Goal: Task Accomplishment & Management: Use online tool/utility

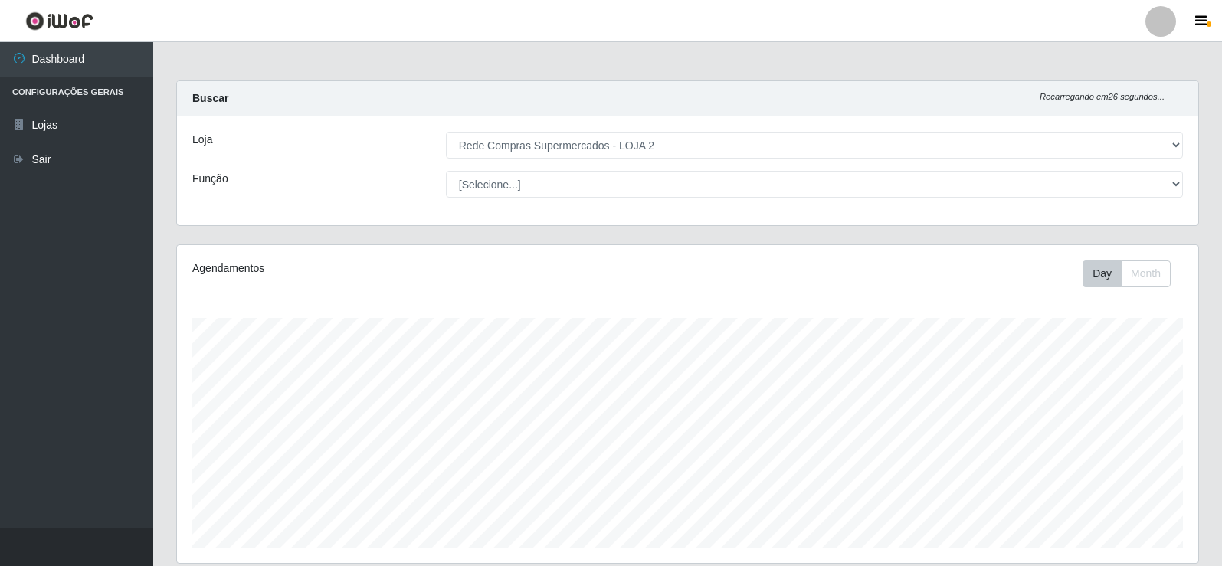
select select "161"
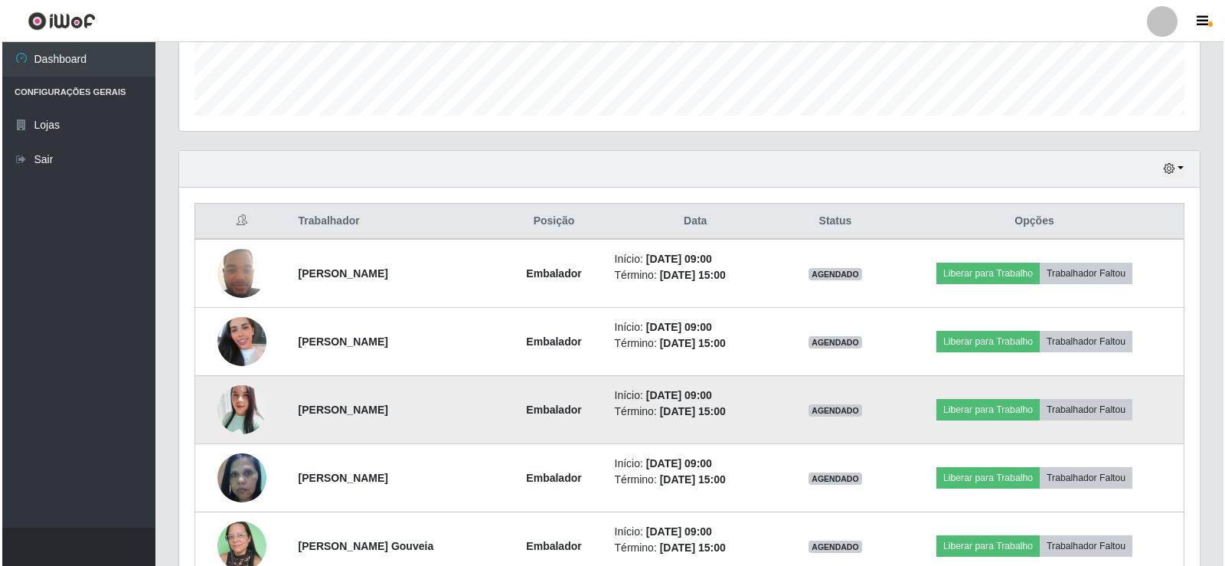
scroll to position [460, 0]
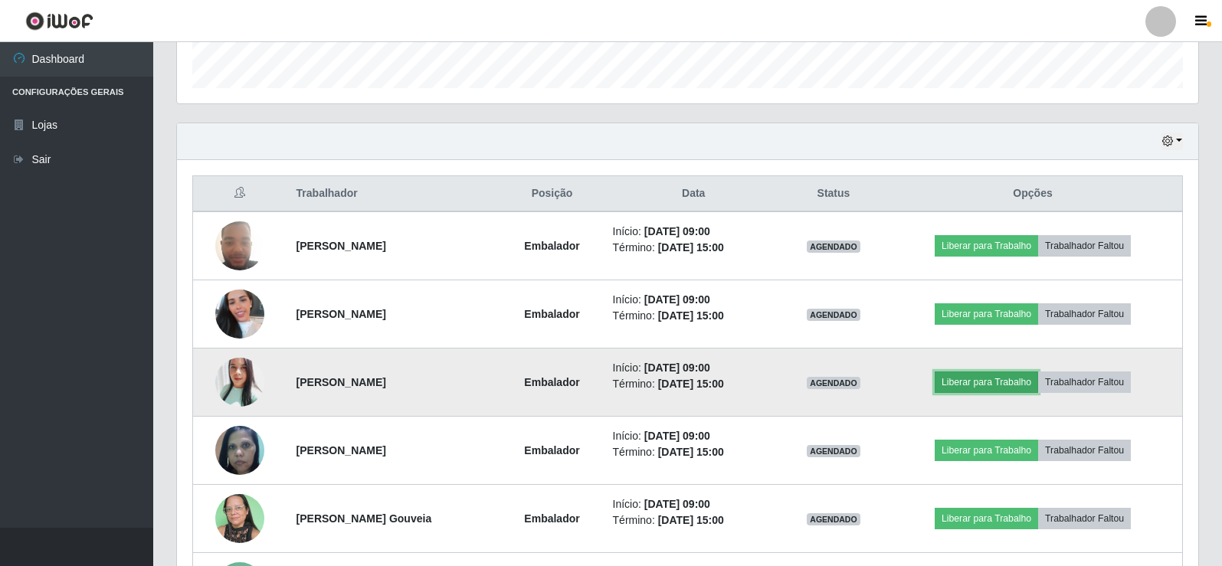
click at [995, 386] on button "Liberar para Trabalho" at bounding box center [985, 381] width 103 height 21
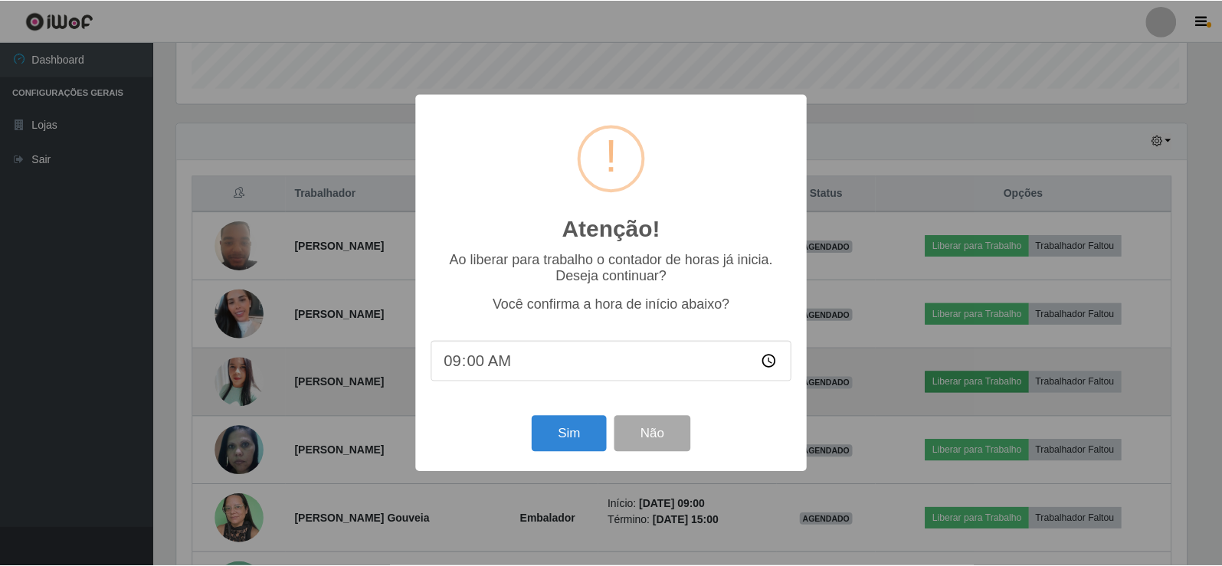
scroll to position [318, 1013]
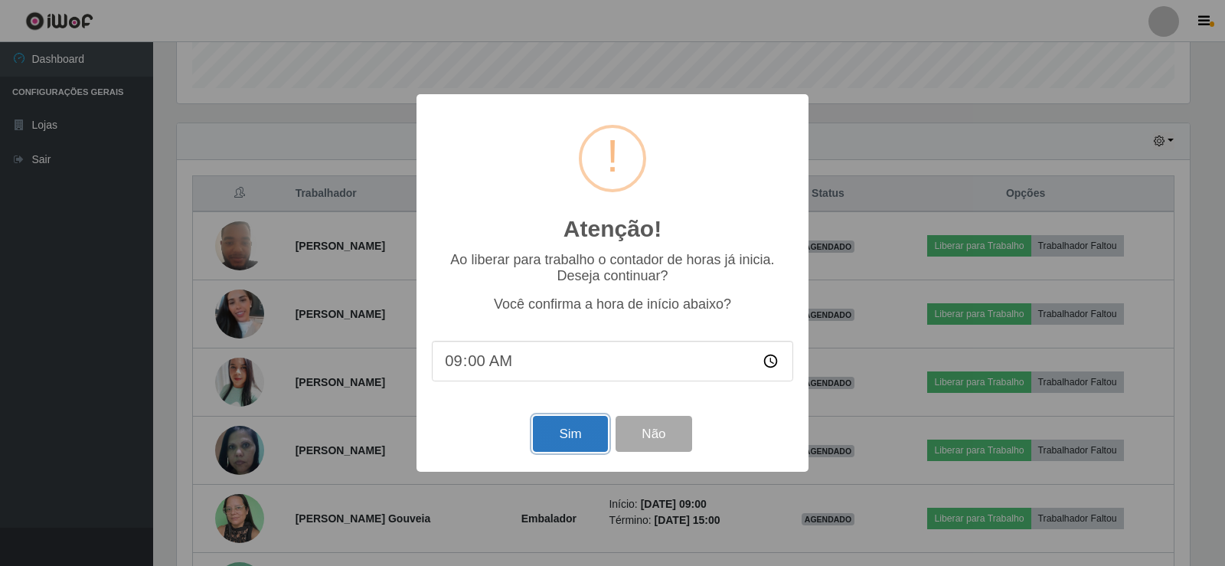
click at [576, 434] on button "Sim" at bounding box center [570, 434] width 74 height 36
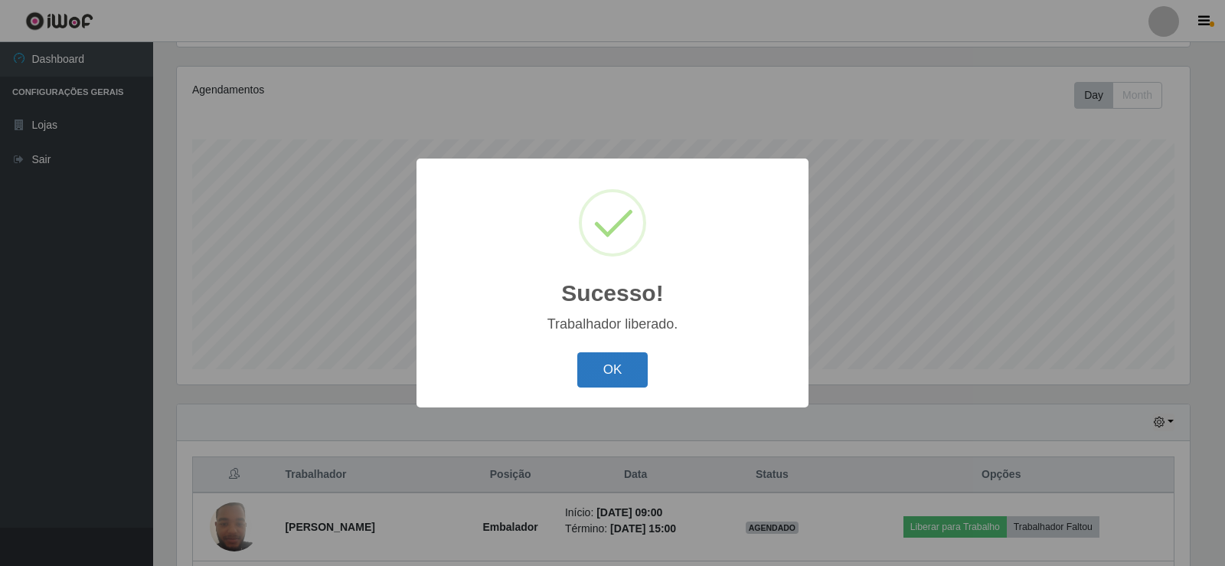
click at [633, 380] on button "OK" at bounding box center [612, 370] width 71 height 36
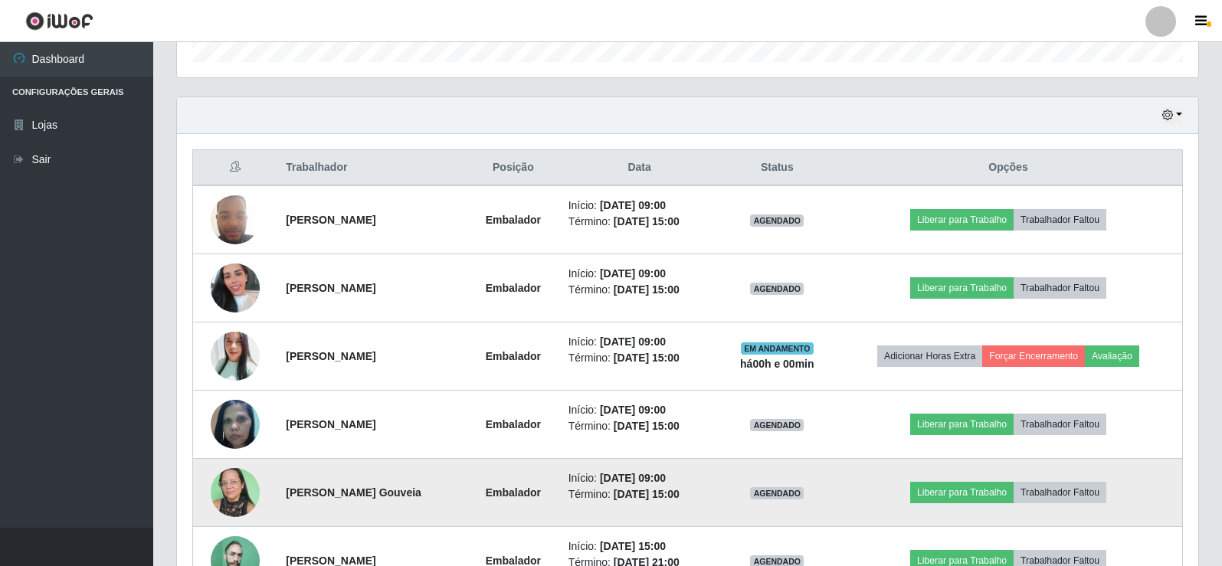
scroll to position [561, 0]
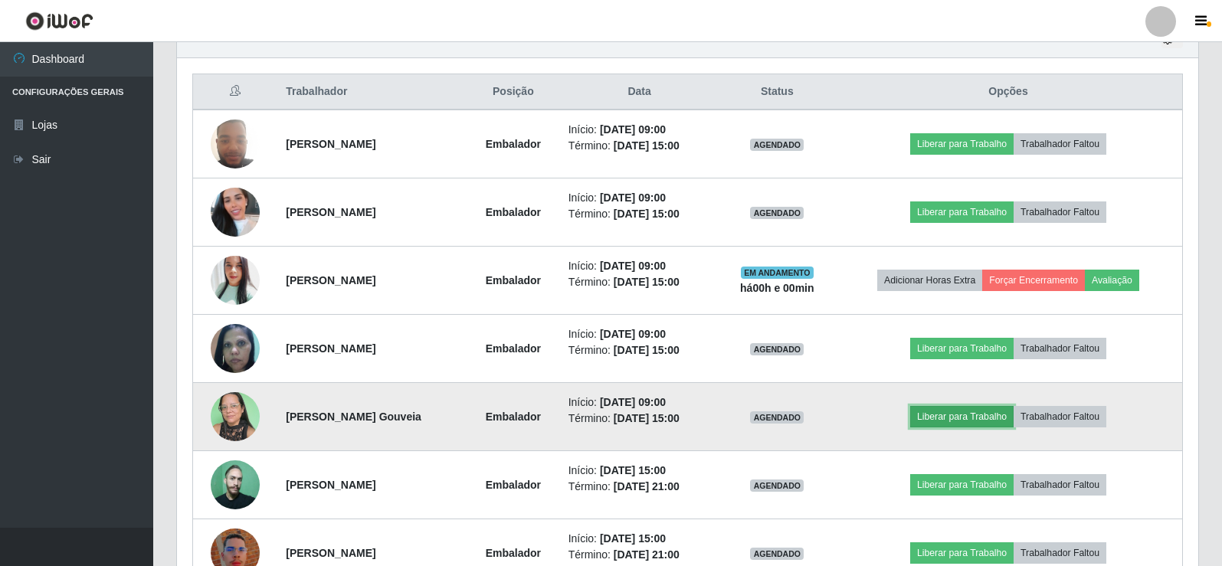
click at [963, 415] on button "Liberar para Trabalho" at bounding box center [961, 416] width 103 height 21
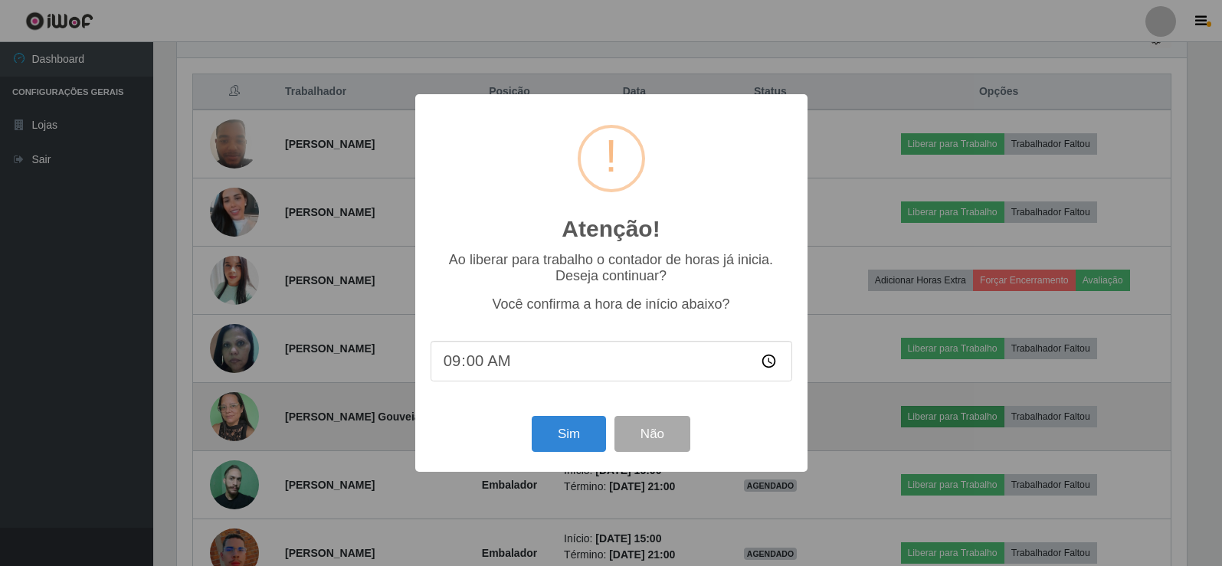
scroll to position [318, 1013]
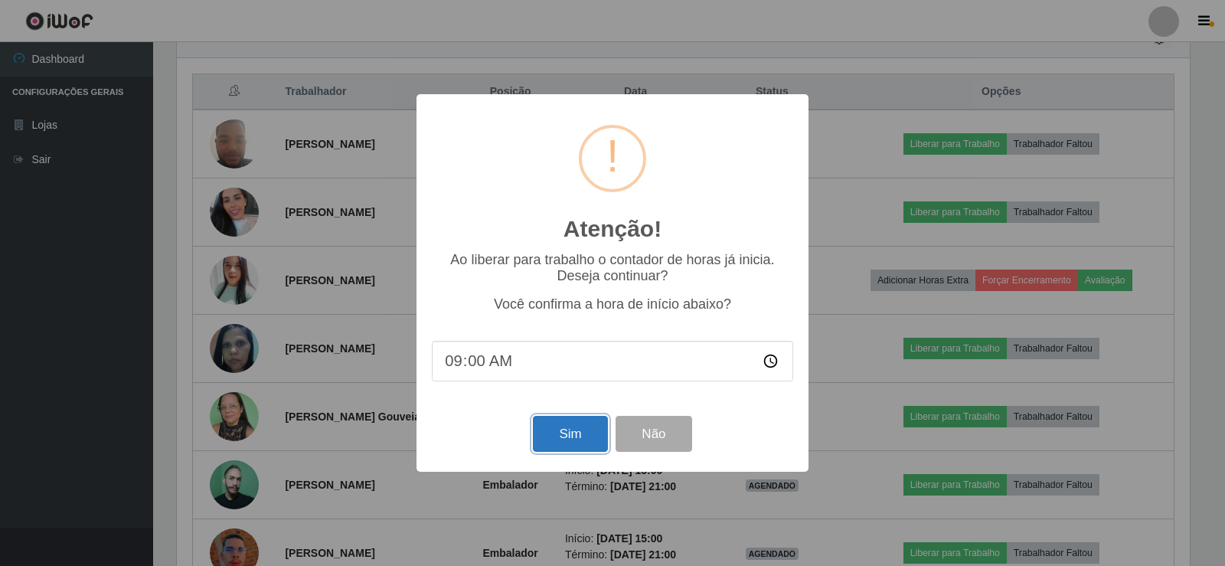
click at [567, 444] on button "Sim" at bounding box center [570, 434] width 74 height 36
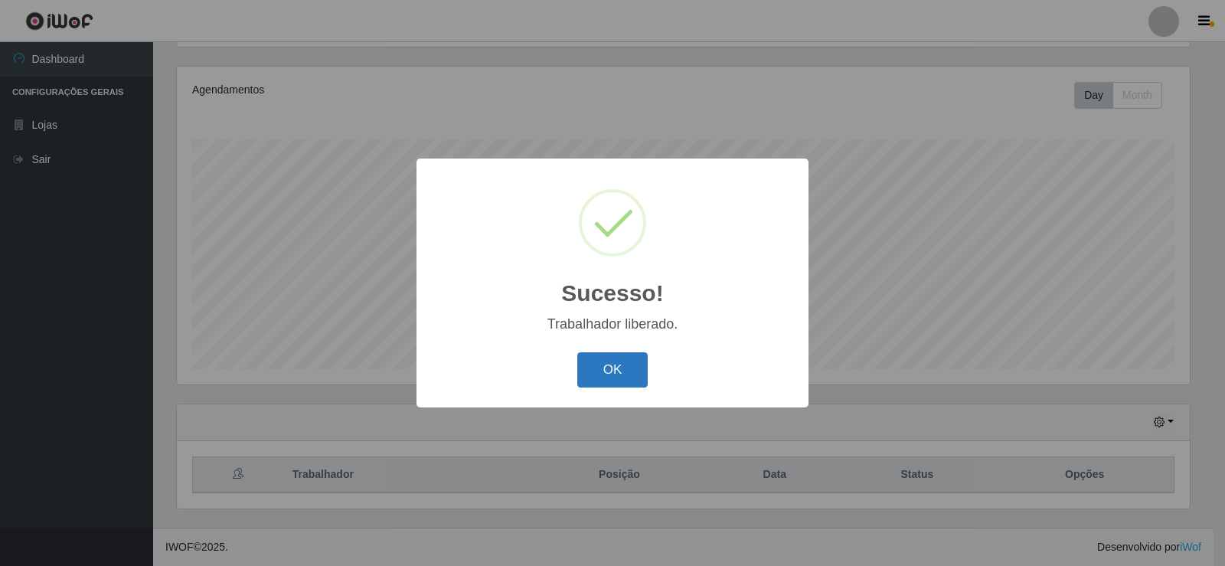
click at [609, 368] on button "OK" at bounding box center [612, 370] width 71 height 36
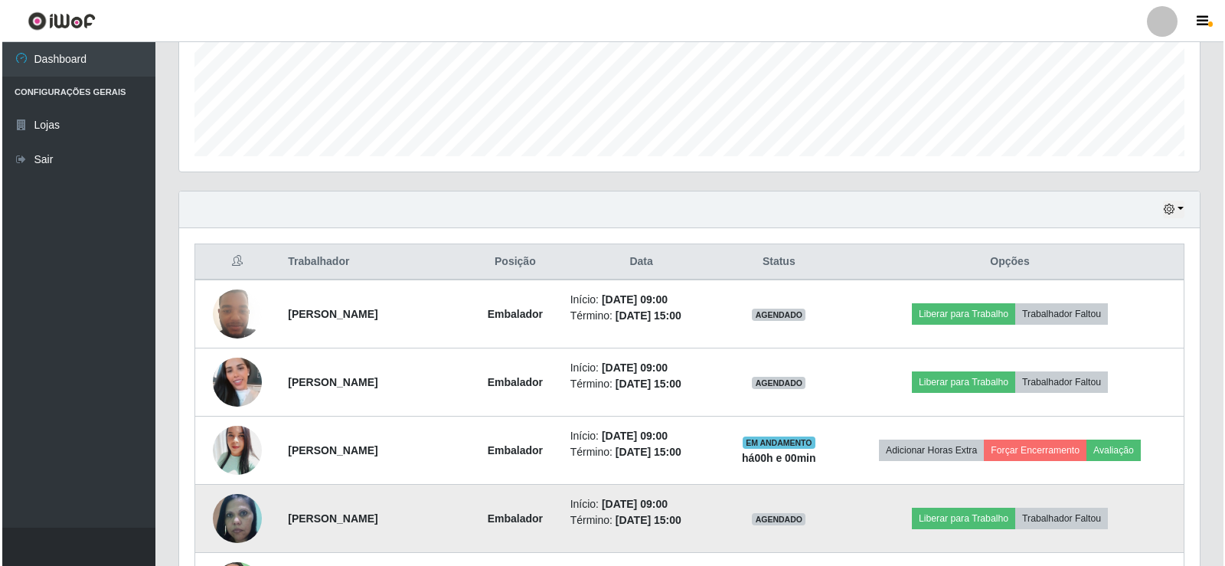
scroll to position [485, 0]
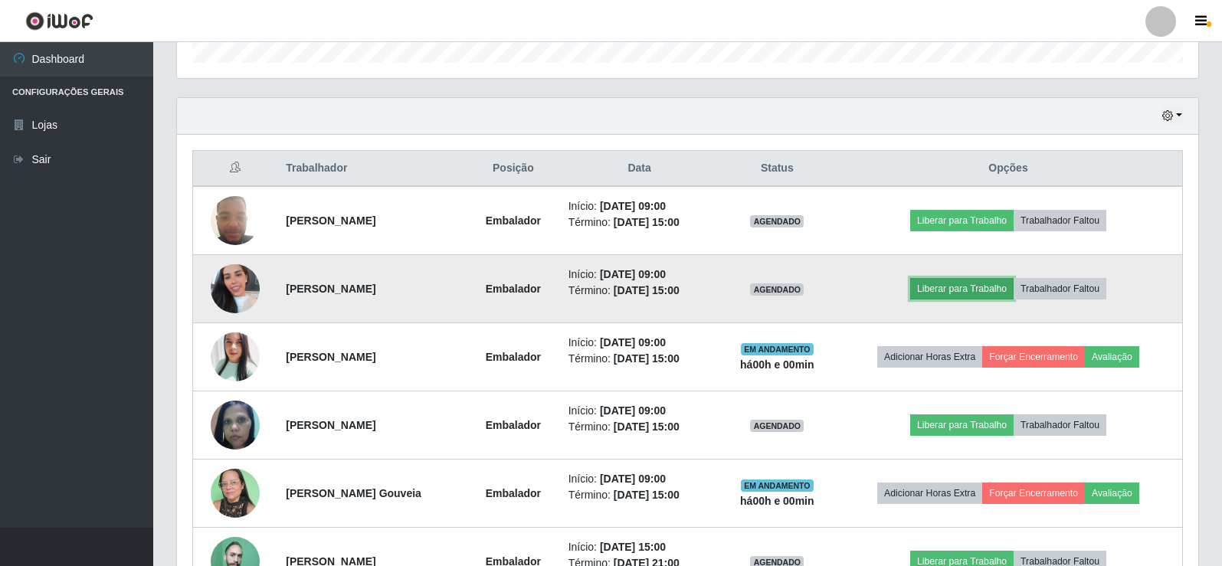
click at [956, 284] on button "Liberar para Trabalho" at bounding box center [961, 288] width 103 height 21
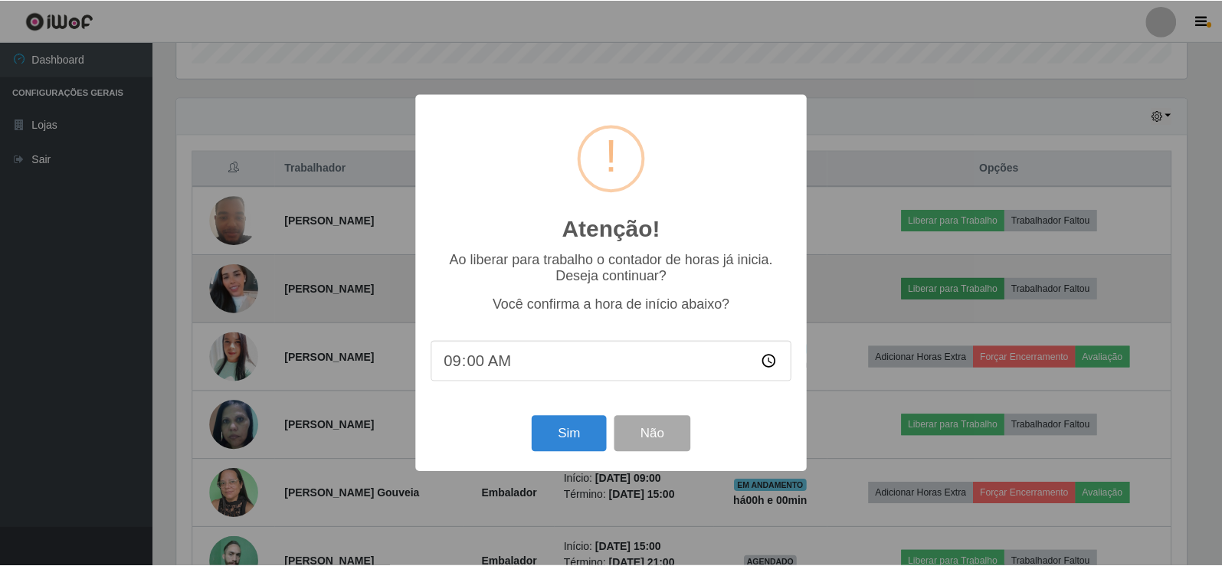
scroll to position [318, 1013]
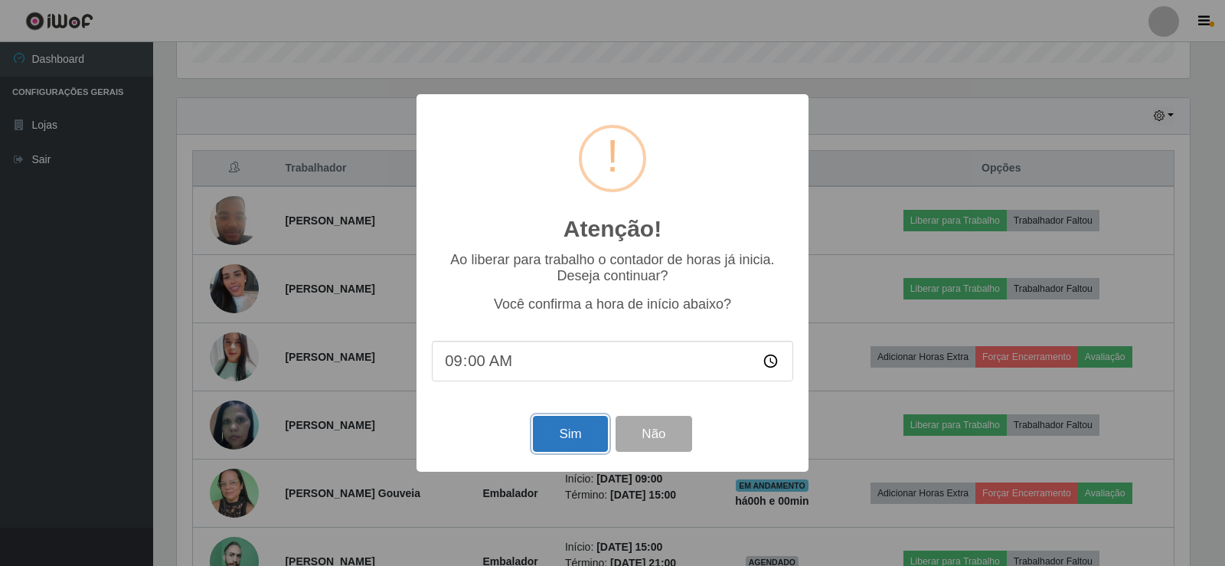
click at [564, 440] on button "Sim" at bounding box center [570, 434] width 74 height 36
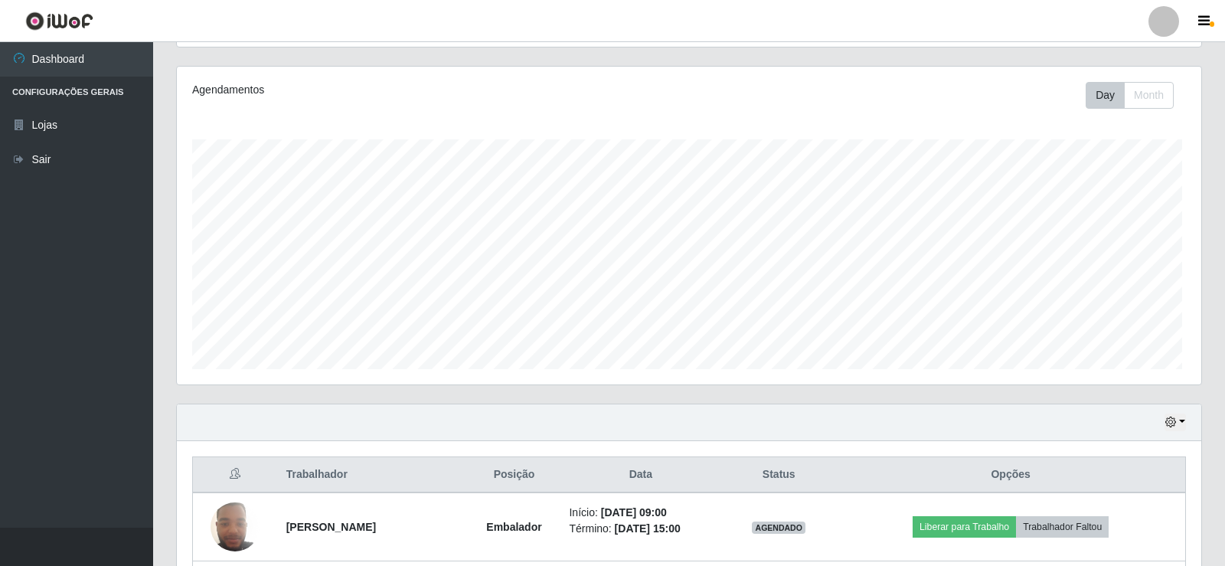
scroll to position [0, 0]
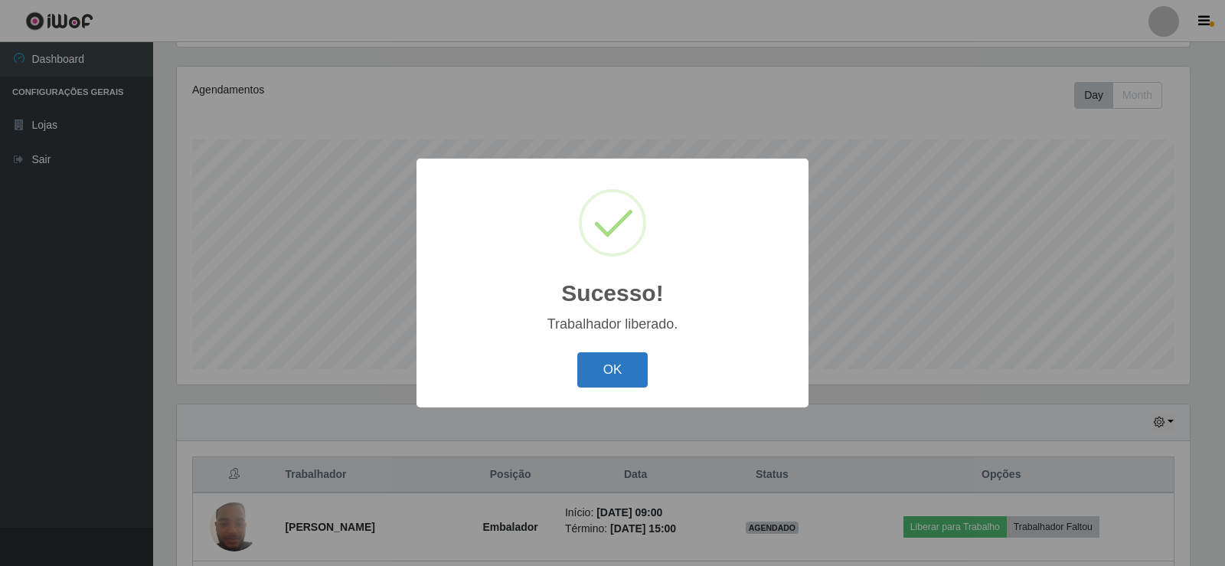
click at [619, 363] on button "OK" at bounding box center [612, 370] width 71 height 36
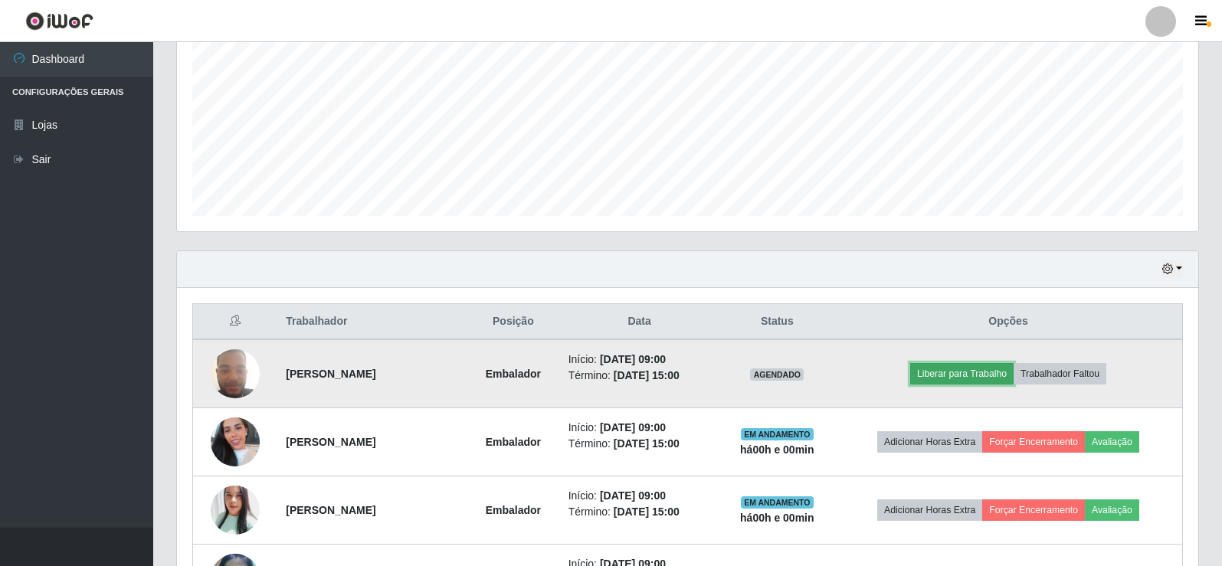
click at [963, 371] on button "Liberar para Trabalho" at bounding box center [961, 373] width 103 height 21
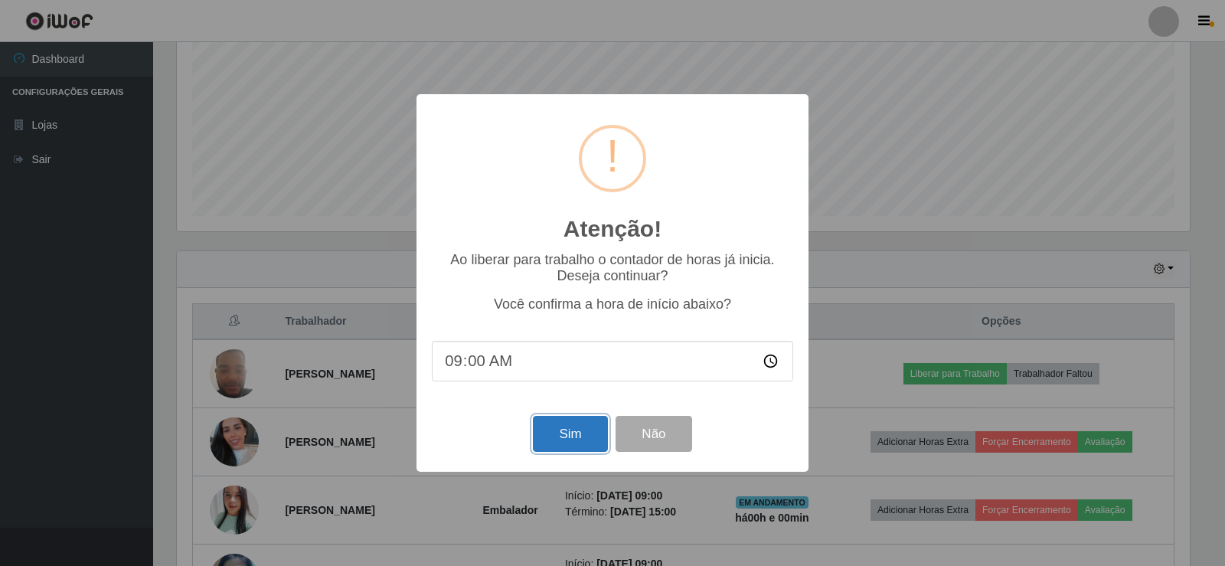
click at [585, 437] on button "Sim" at bounding box center [570, 434] width 74 height 36
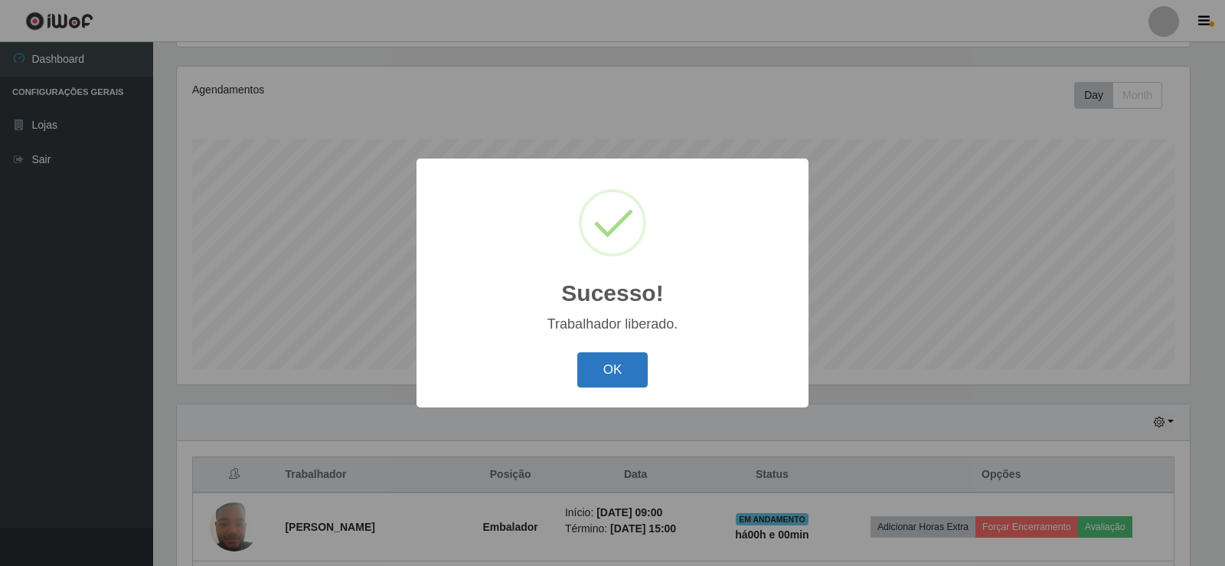
click at [625, 374] on button "OK" at bounding box center [612, 370] width 71 height 36
